Goal: Task Accomplishment & Management: Use online tool/utility

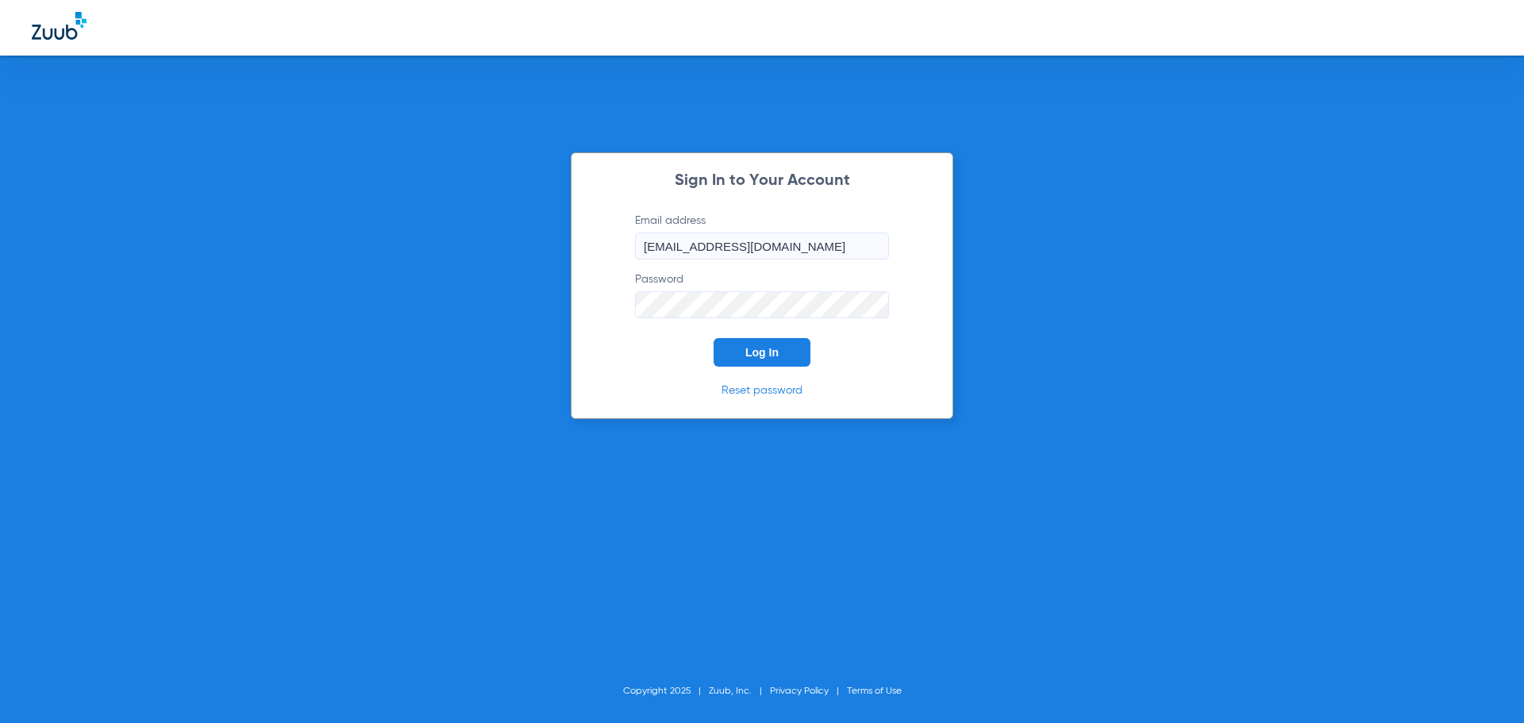
click at [785, 350] on button "Log In" at bounding box center [762, 352] width 97 height 29
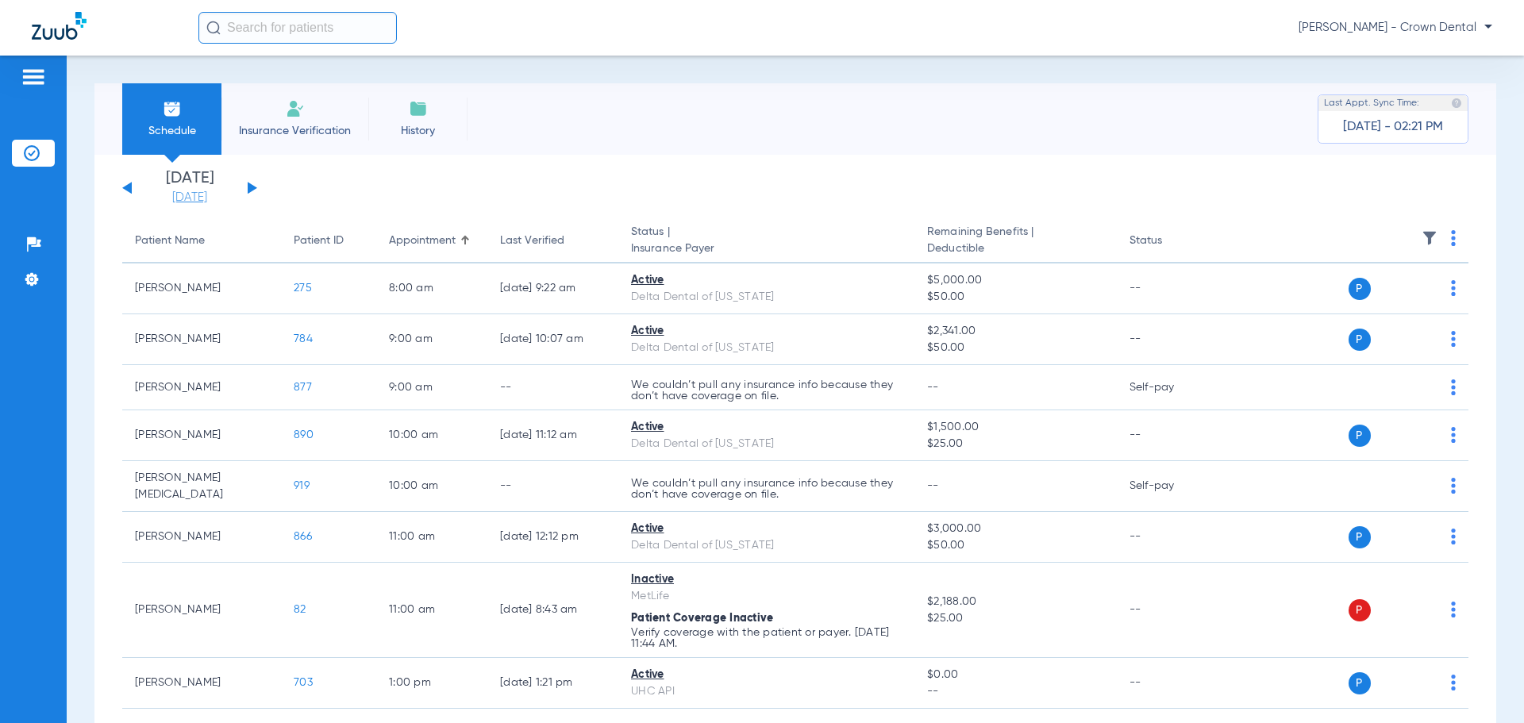
click at [192, 196] on link "[DATE]" at bounding box center [189, 198] width 95 height 16
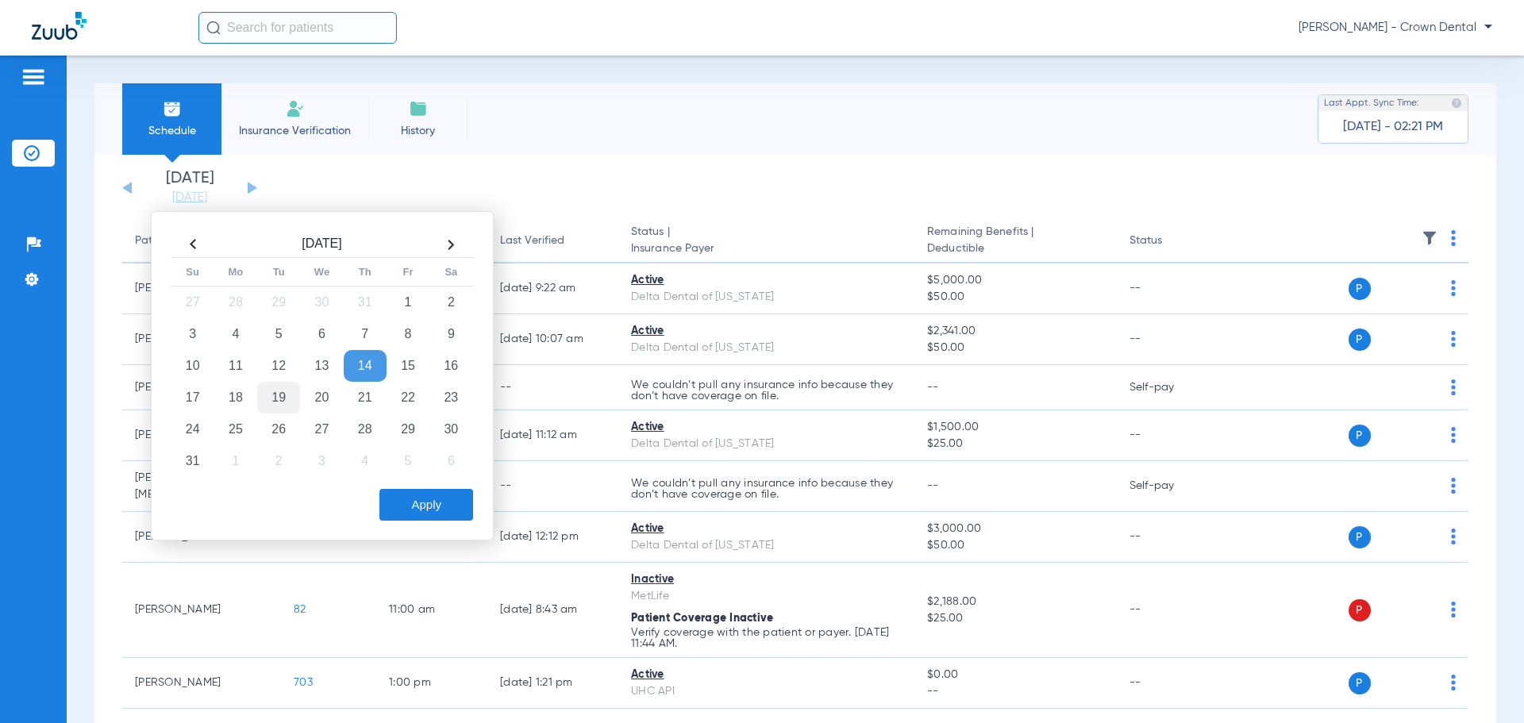
click at [288, 403] on td "19" at bounding box center [278, 398] width 43 height 32
click at [409, 507] on button "Apply" at bounding box center [427, 505] width 94 height 32
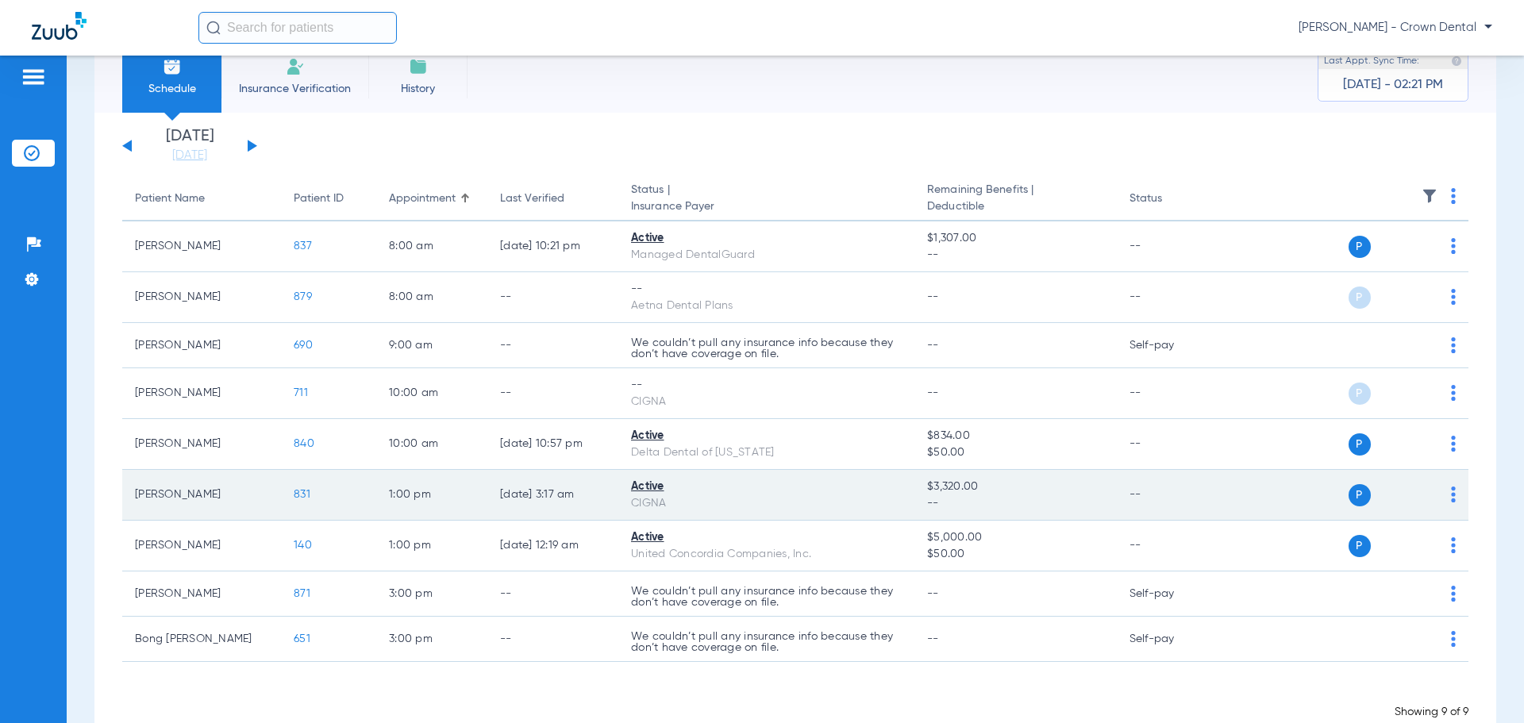
scroll to position [83, 0]
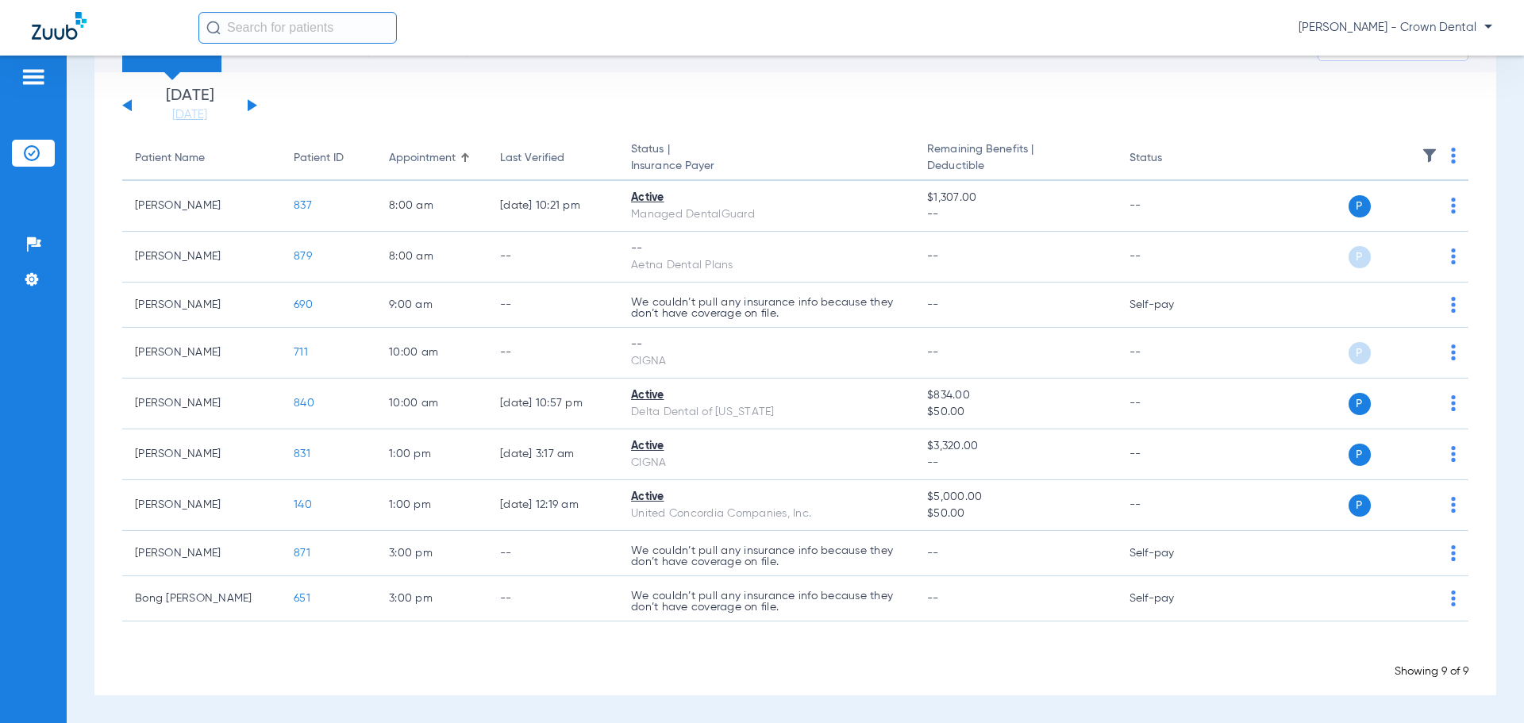
click at [252, 107] on button at bounding box center [253, 105] width 10 height 12
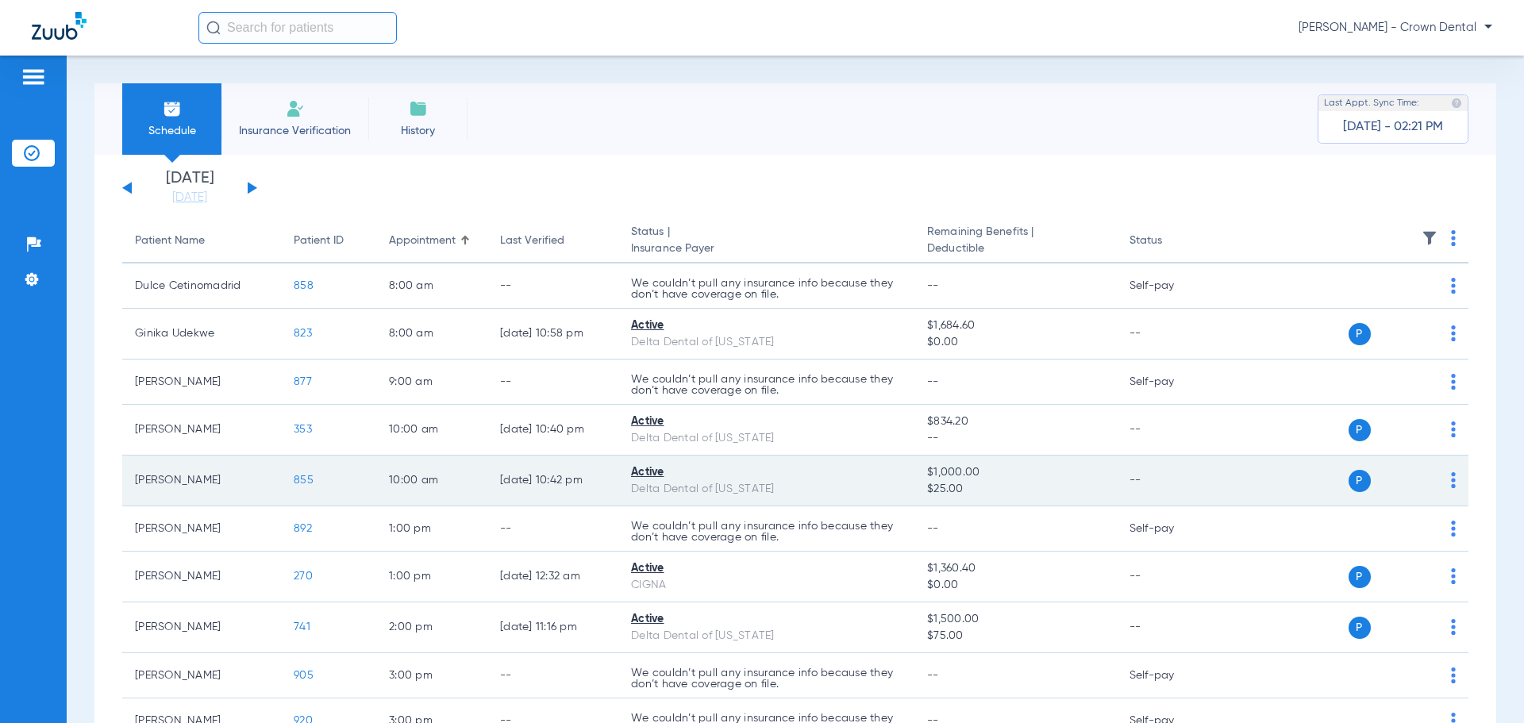
click at [306, 475] on span "855" at bounding box center [304, 480] width 20 height 11
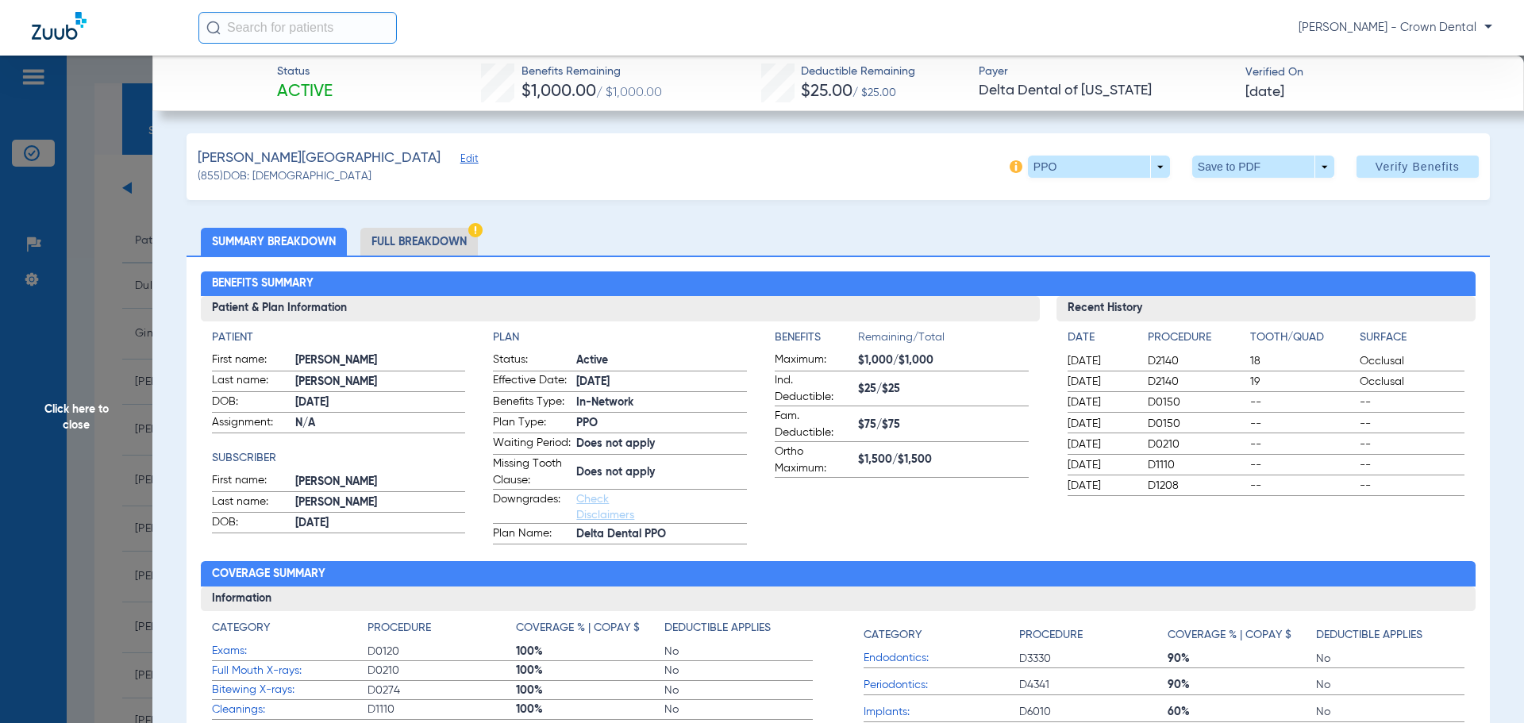
click at [432, 239] on li "Full Breakdown" at bounding box center [419, 242] width 118 height 28
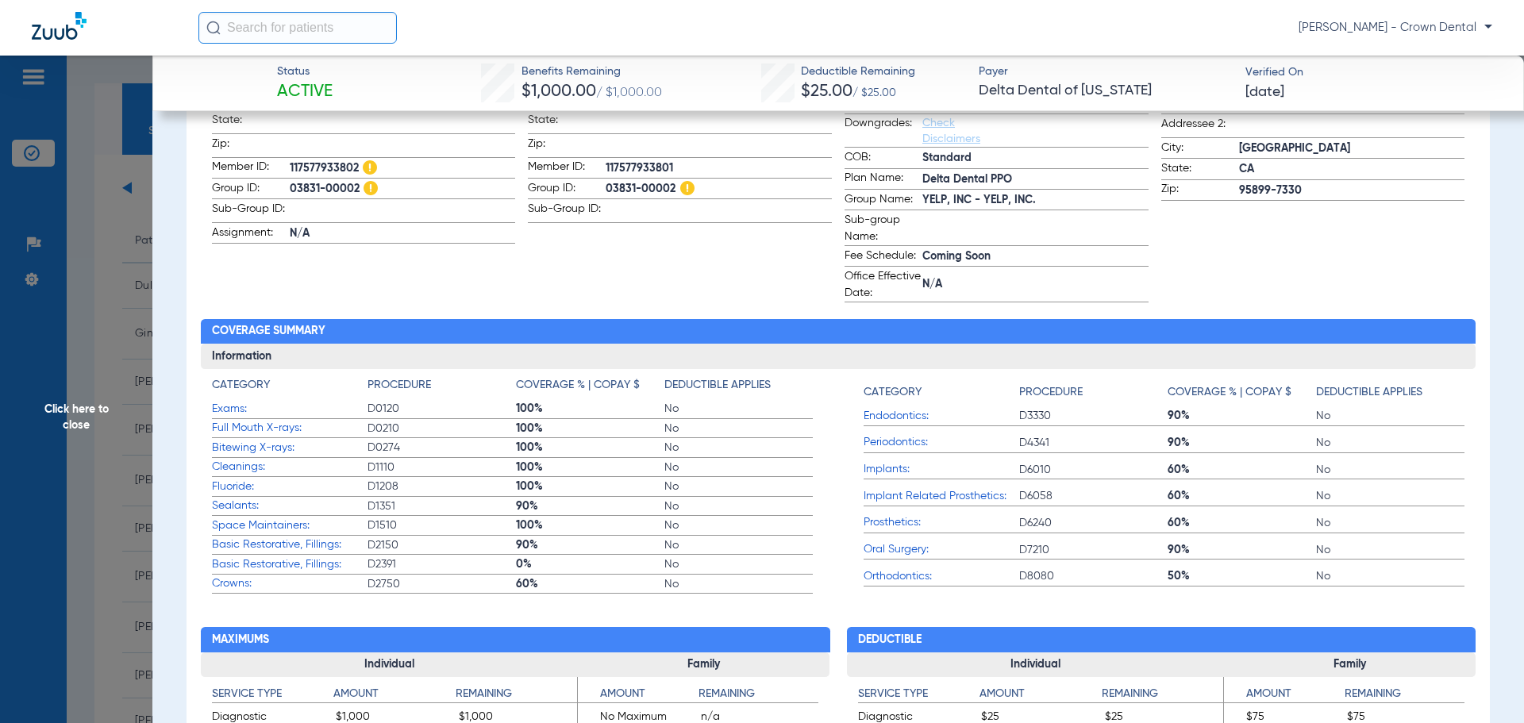
scroll to position [159, 0]
